Goal: Information Seeking & Learning: Learn about a topic

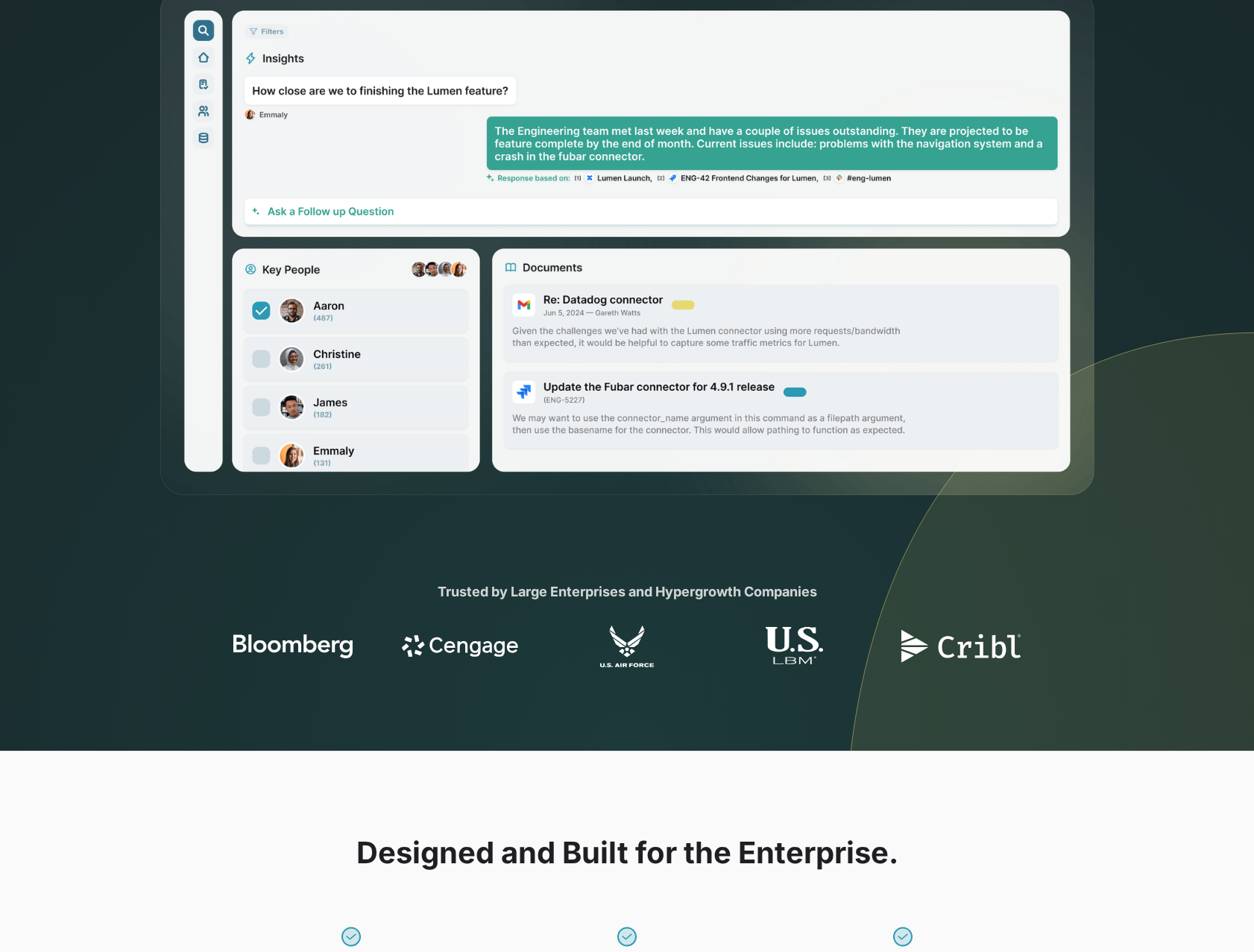
scroll to position [1193, 0]
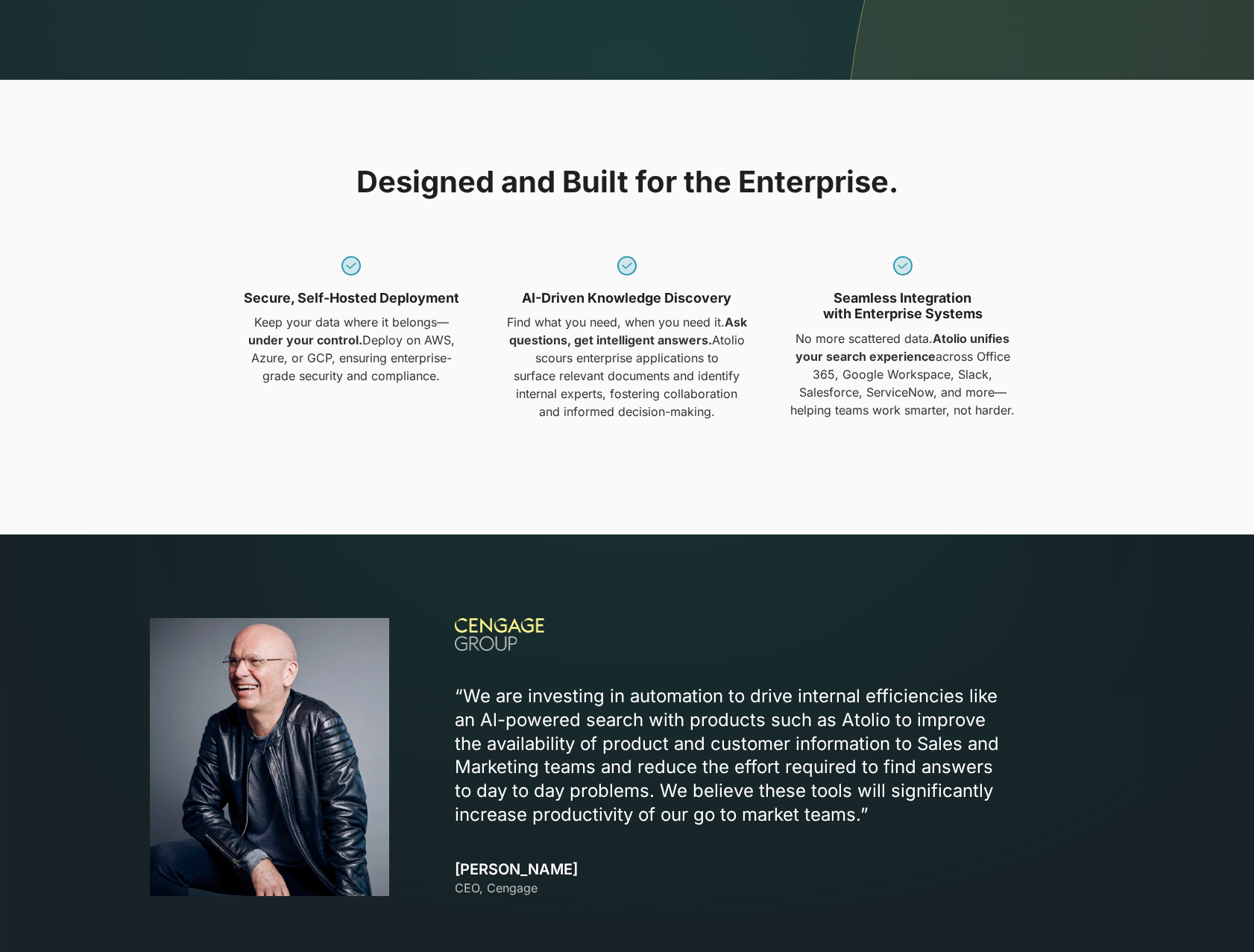
click at [518, 448] on div "Designed and Built for the Enterprise. Secure, Self-Hosted Deployment Keep your…" at bounding box center [627, 307] width 954 height 287
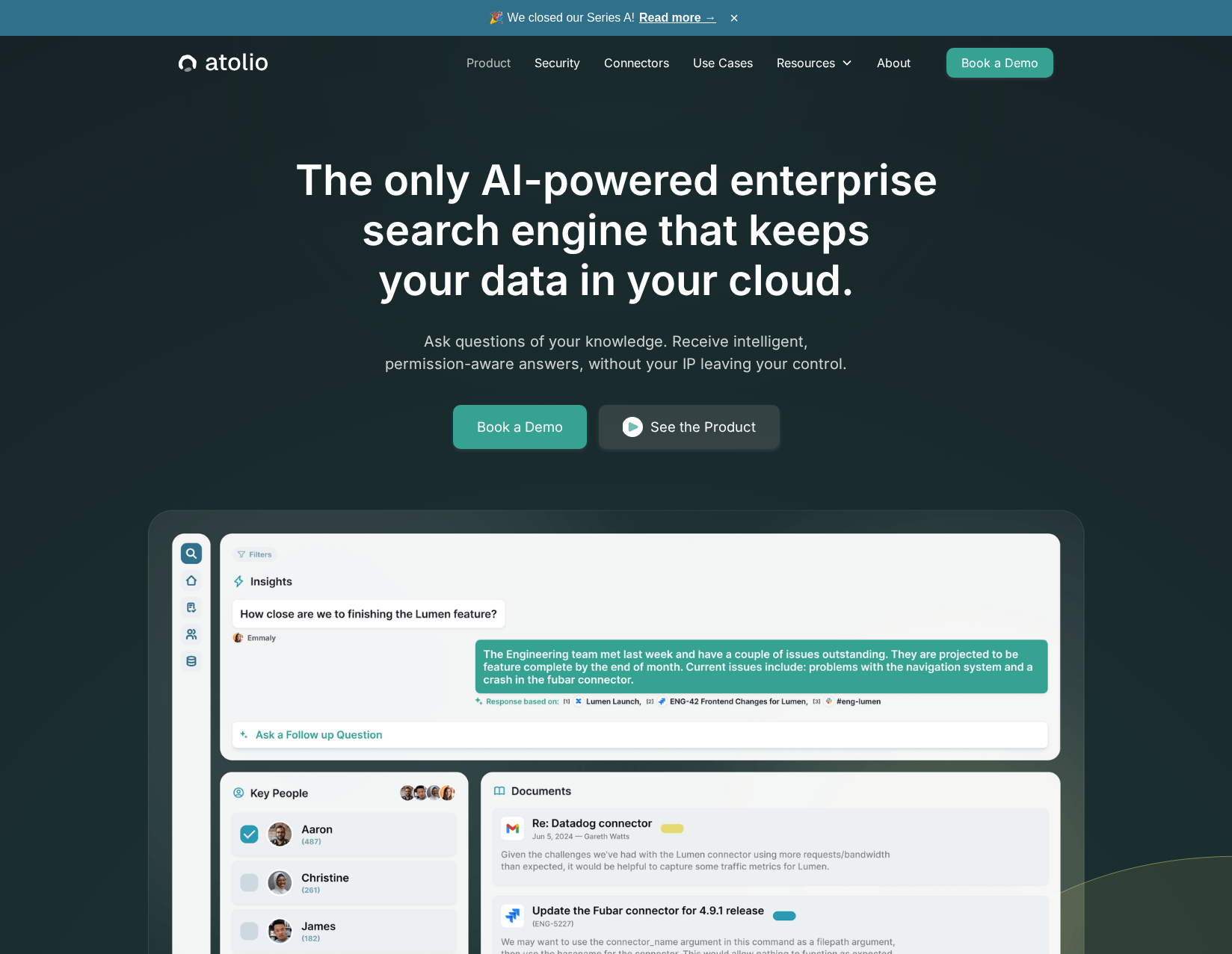
click at [484, 67] on link "Product" at bounding box center [488, 63] width 68 height 30
